Goal: Information Seeking & Learning: Learn about a topic

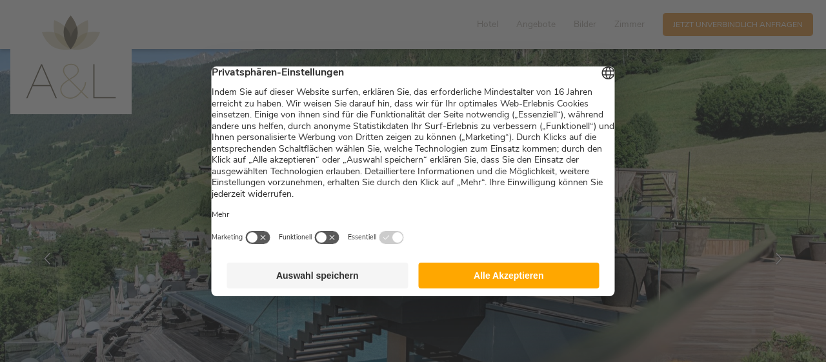
click at [312, 280] on button "Auswahl speichern" at bounding box center [317, 276] width 181 height 26
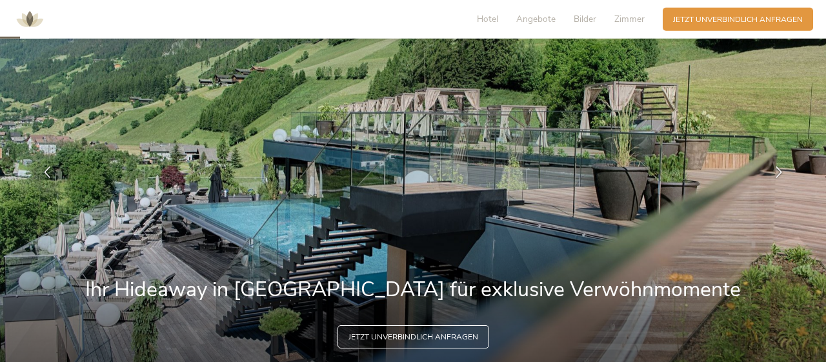
scroll to position [91, 0]
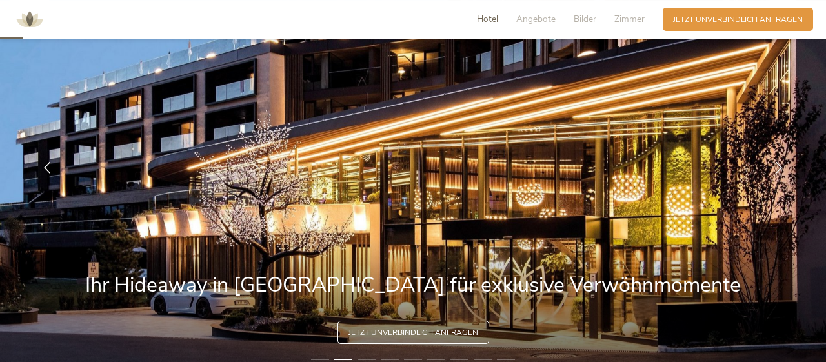
click at [483, 15] on span "Hotel" at bounding box center [487, 19] width 21 height 12
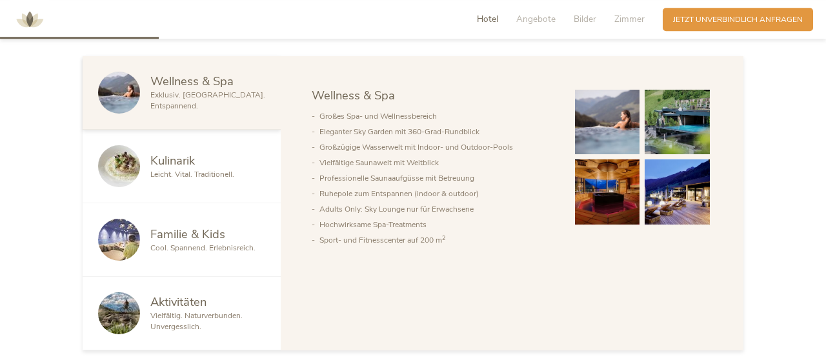
scroll to position [647, 0]
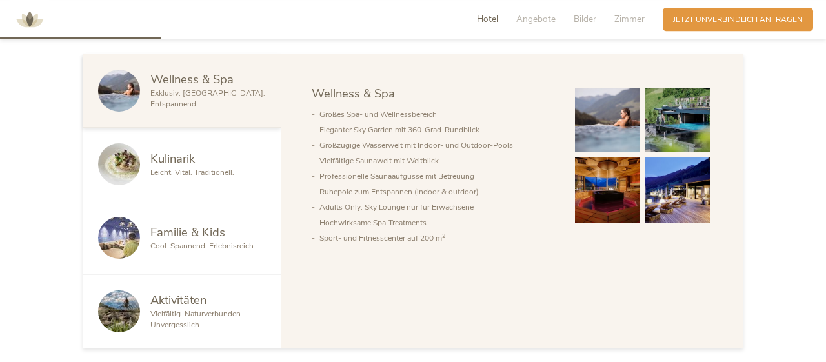
click at [209, 243] on span "Cool. Spannend. Erlebnisreich." at bounding box center [202, 246] width 105 height 10
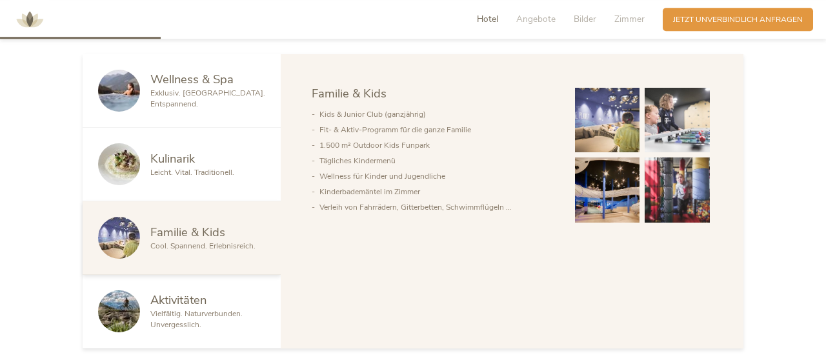
click at [189, 94] on span "Exklusiv. [GEOGRAPHIC_DATA]. Entspannend." at bounding box center [207, 98] width 115 height 21
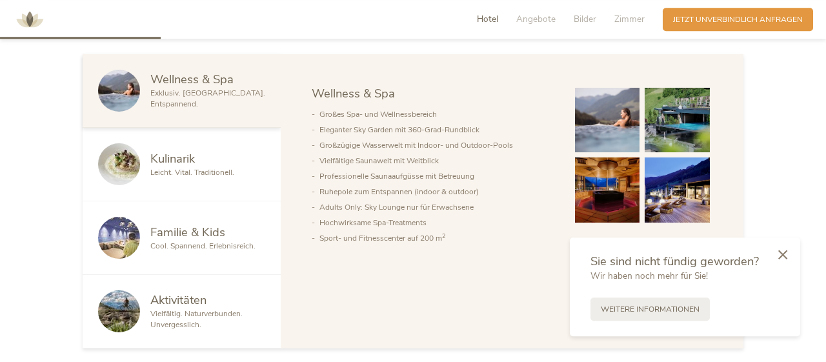
click at [197, 306] on span "Aktivitäten" at bounding box center [178, 300] width 56 height 16
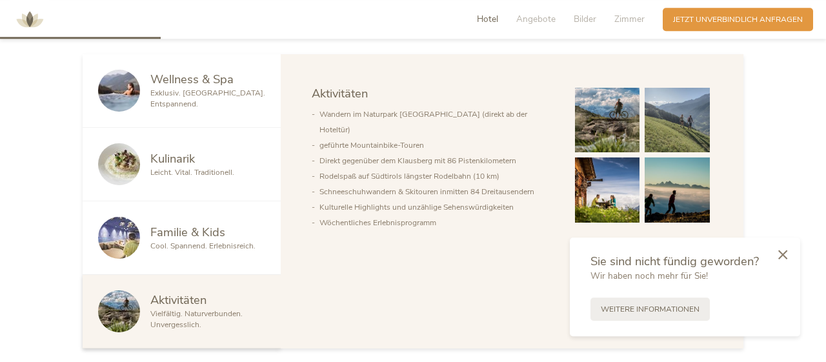
click at [181, 167] on span "Leicht. Vital. Traditionell." at bounding box center [192, 172] width 84 height 10
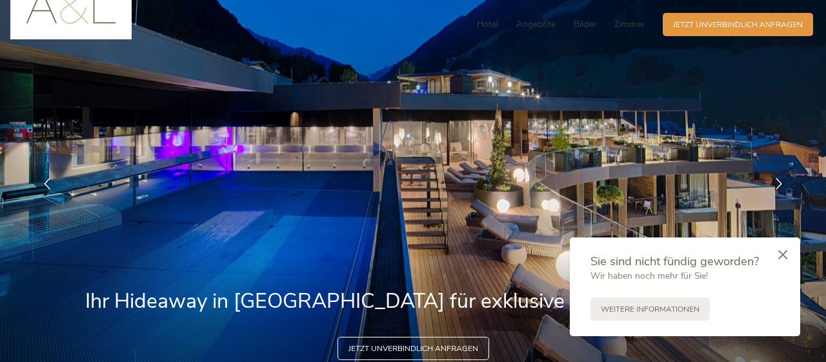
scroll to position [0, 0]
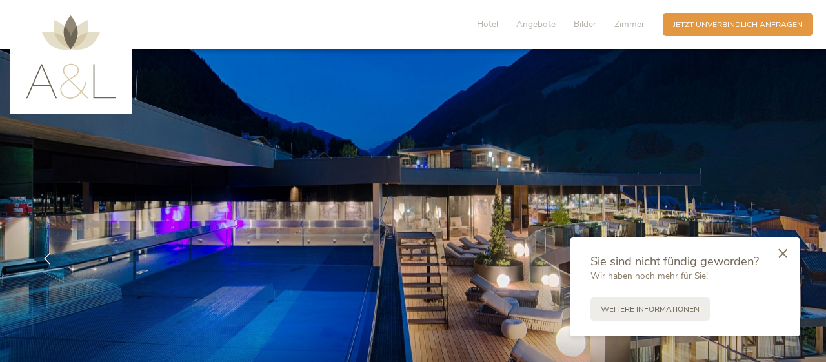
click at [781, 255] on icon at bounding box center [782, 253] width 9 height 10
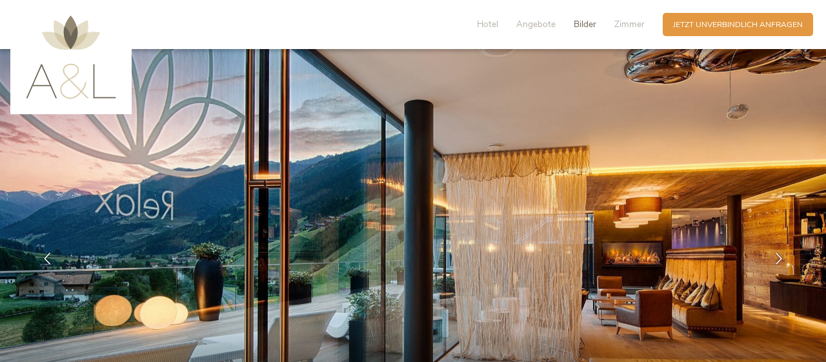
click at [588, 24] on span "Bilder" at bounding box center [585, 24] width 23 height 12
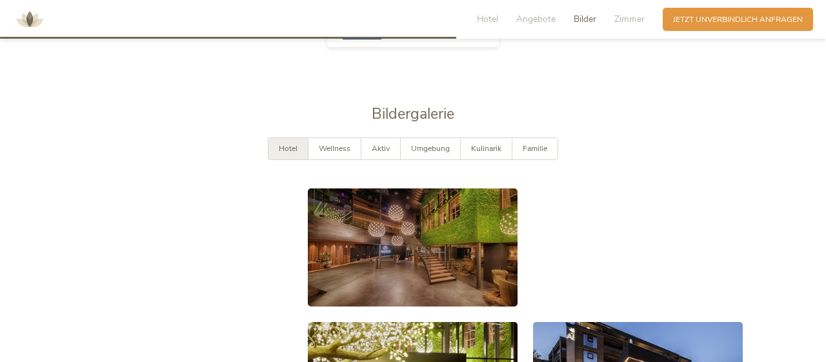
scroll to position [1921, 0]
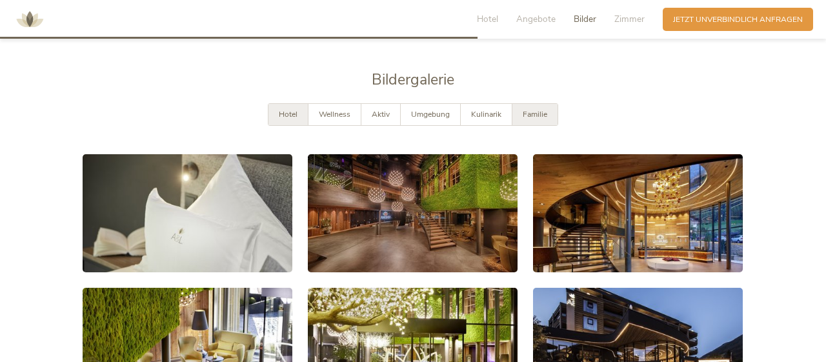
click at [539, 109] on span "Familie" at bounding box center [535, 114] width 25 height 10
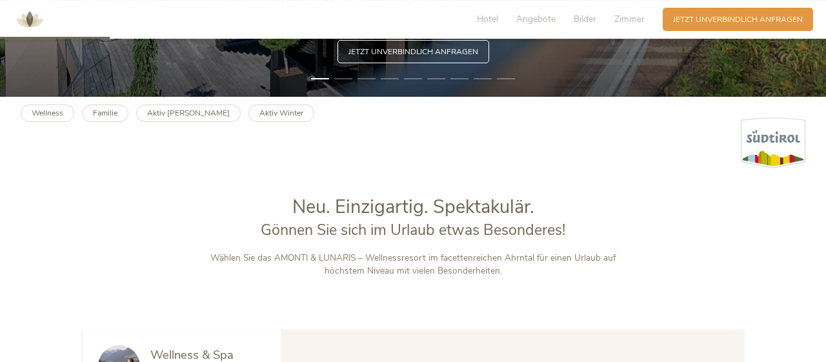
scroll to position [0, 0]
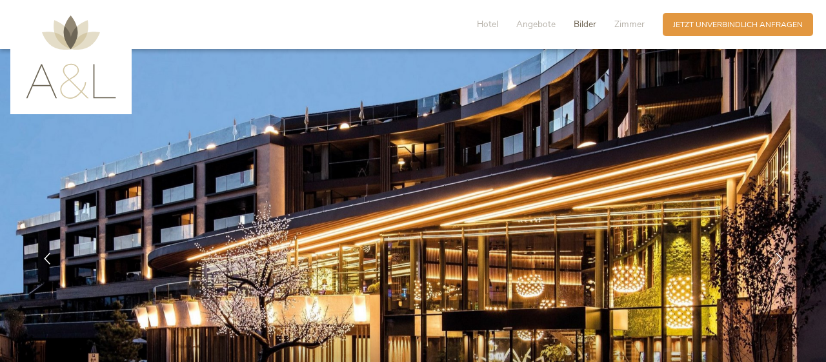
click at [587, 19] on span "Bilder" at bounding box center [585, 24] width 23 height 12
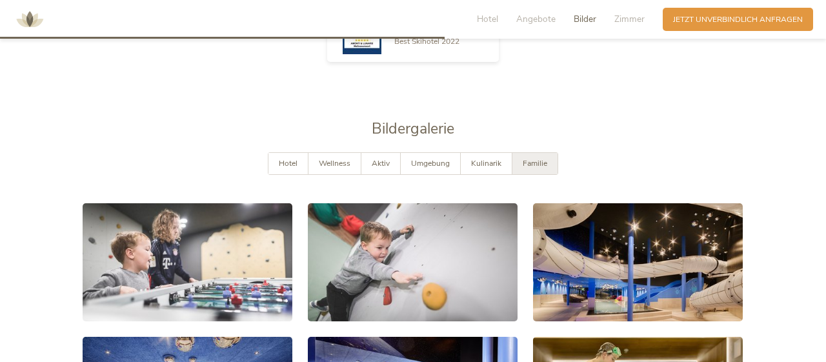
scroll to position [1921, 0]
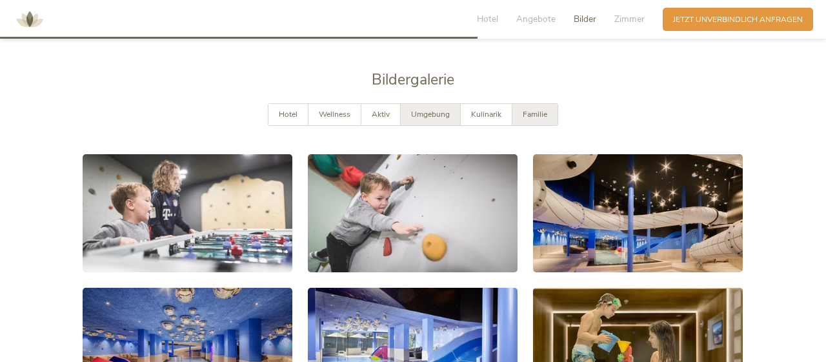
click at [432, 109] on span "Umgebung" at bounding box center [430, 114] width 39 height 10
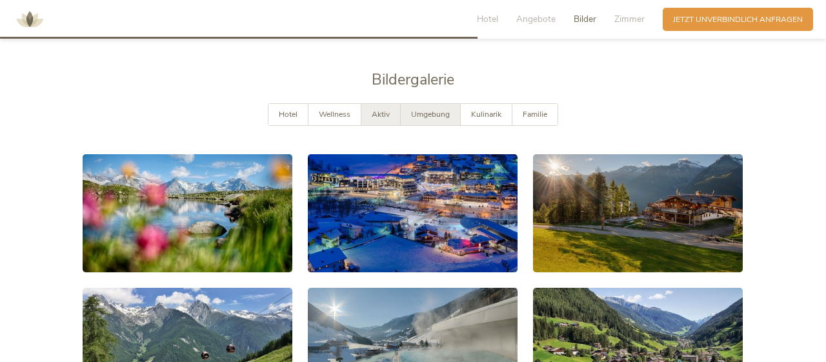
click at [386, 109] on span "Aktiv" at bounding box center [381, 114] width 18 height 10
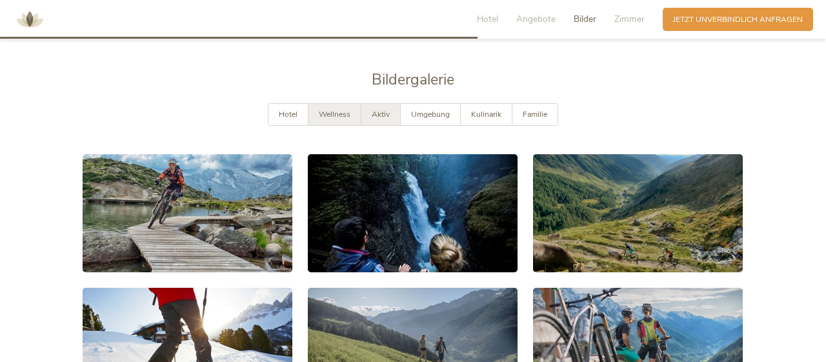
click at [332, 109] on span "Wellness" at bounding box center [335, 114] width 32 height 10
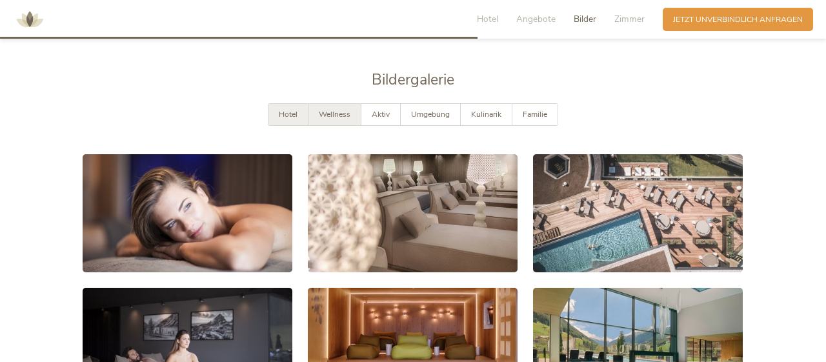
click at [291, 109] on span "Hotel" at bounding box center [288, 114] width 19 height 10
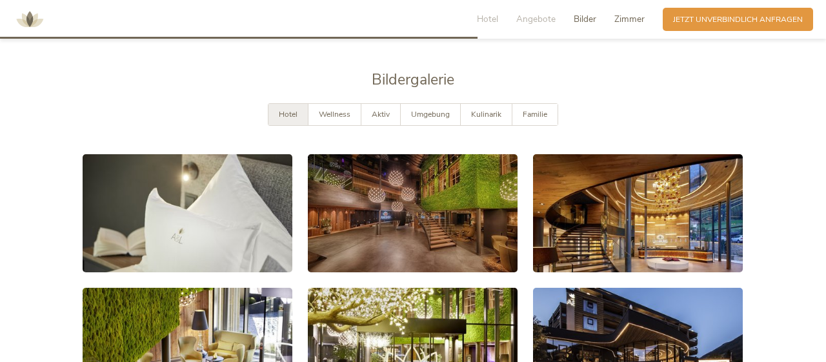
click at [621, 21] on span "Zimmer" at bounding box center [629, 19] width 30 height 12
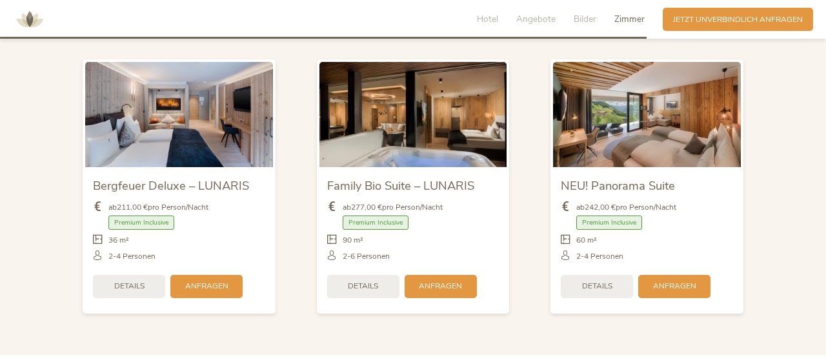
scroll to position [2569, 0]
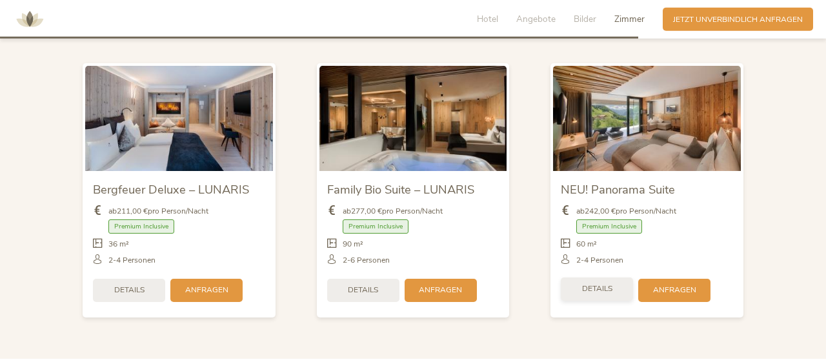
click at [615, 277] on div "Details" at bounding box center [597, 288] width 72 height 23
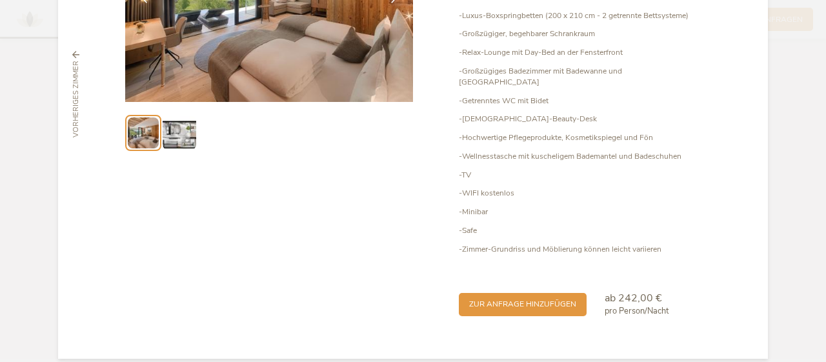
scroll to position [186, 0]
click at [174, 132] on img at bounding box center [179, 131] width 33 height 33
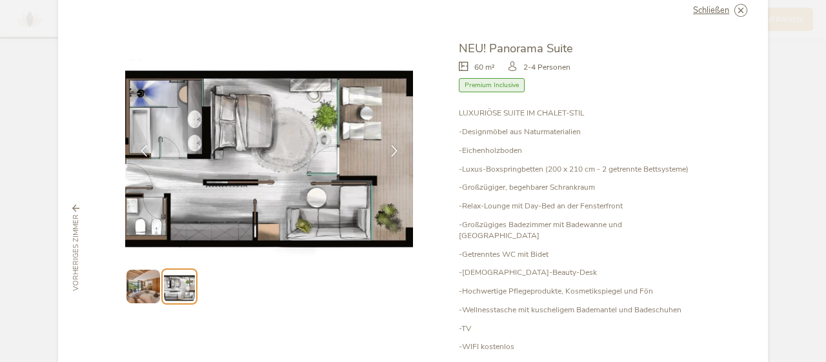
scroll to position [0, 0]
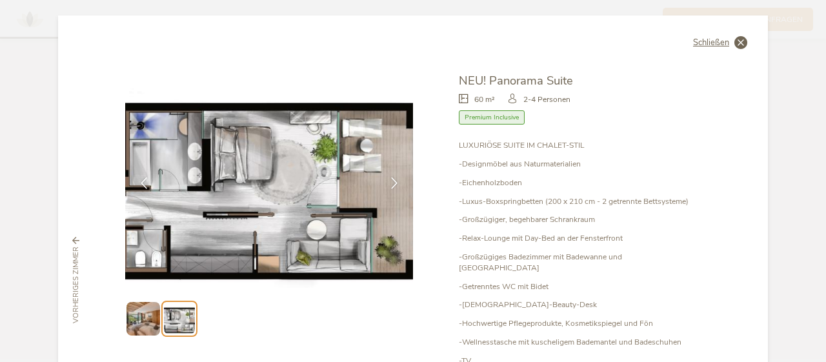
click at [736, 41] on icon at bounding box center [740, 42] width 13 height 13
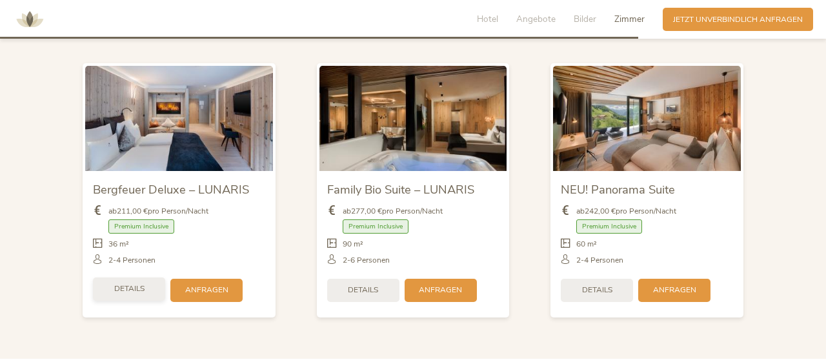
click at [135, 277] on div "Details" at bounding box center [129, 288] width 72 height 23
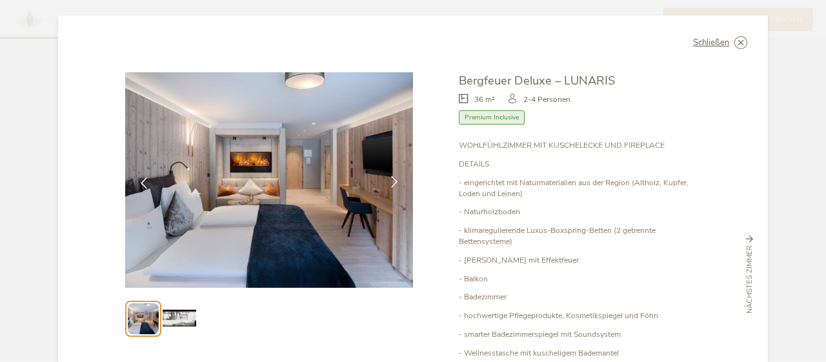
click at [391, 182] on icon at bounding box center [394, 182] width 12 height 12
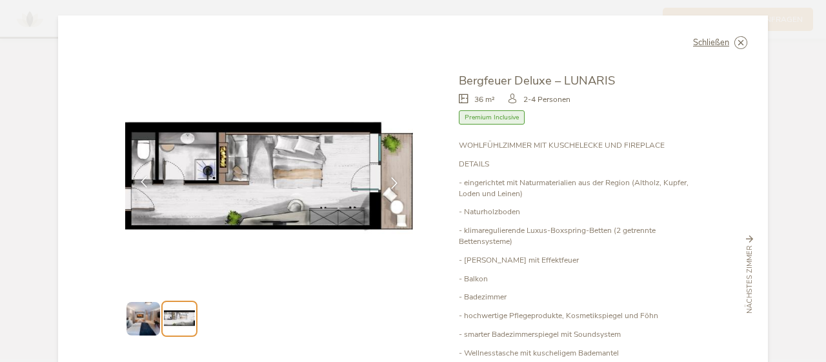
click at [145, 181] on icon at bounding box center [144, 182] width 12 height 12
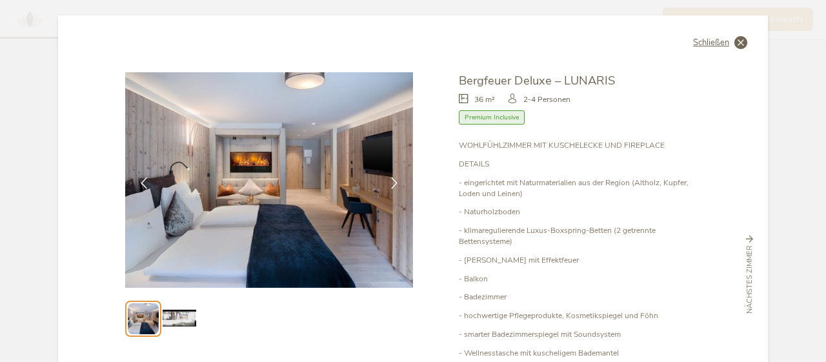
click at [715, 41] on span "Schließen" at bounding box center [711, 43] width 36 height 8
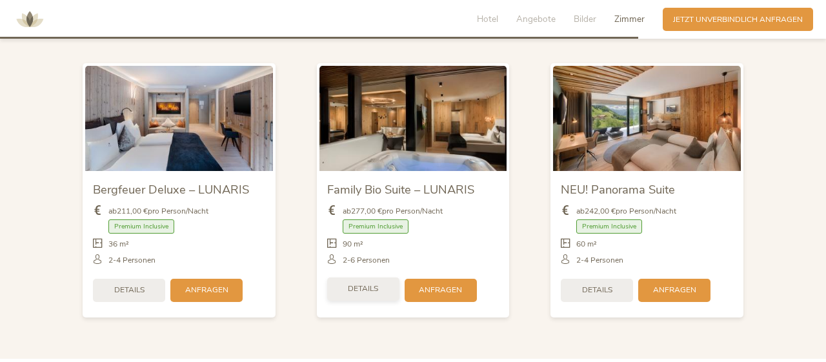
click at [390, 277] on div "Details" at bounding box center [363, 288] width 72 height 23
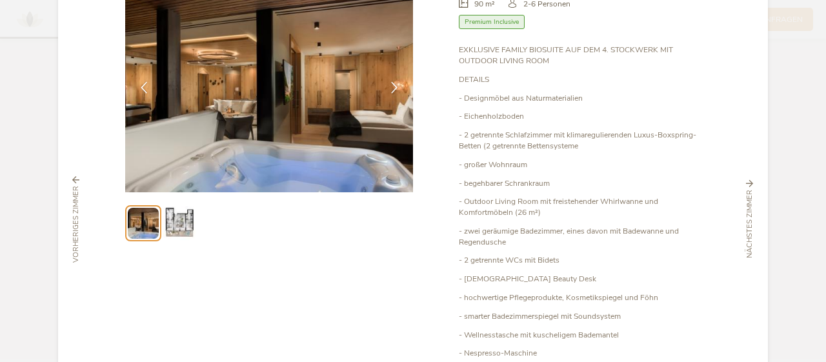
scroll to position [95, 0]
click at [189, 208] on img at bounding box center [179, 222] width 33 height 33
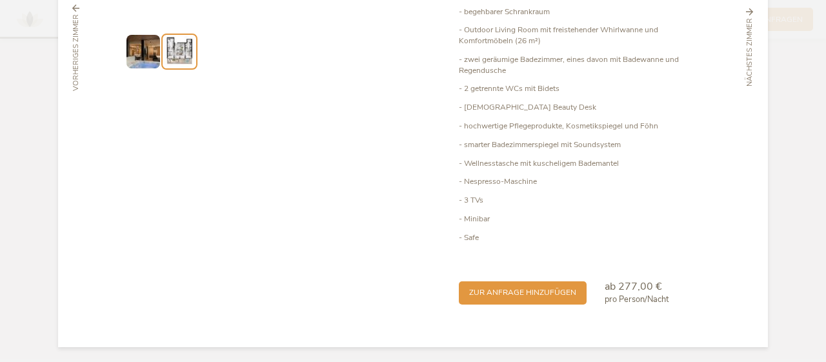
scroll to position [0, 0]
